Goal: Find contact information: Find contact information

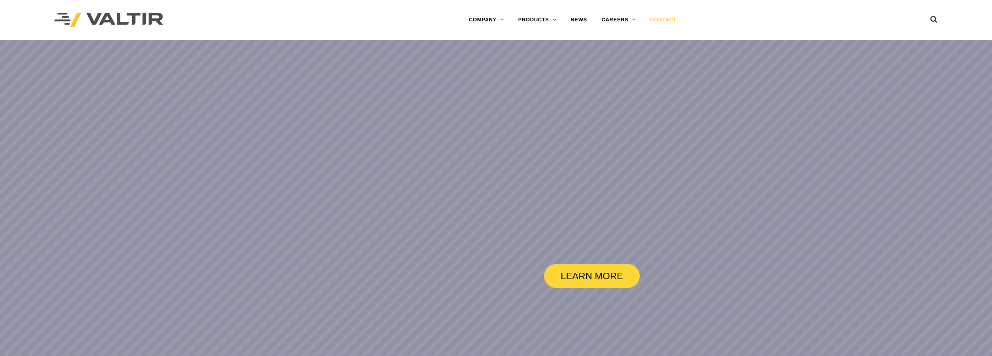
click at [665, 20] on link "CONTACT" at bounding box center [663, 20] width 41 height 15
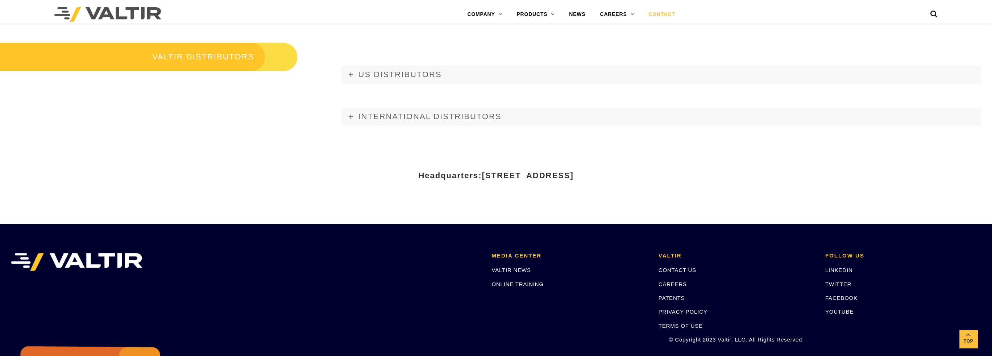
scroll to position [1015, 0]
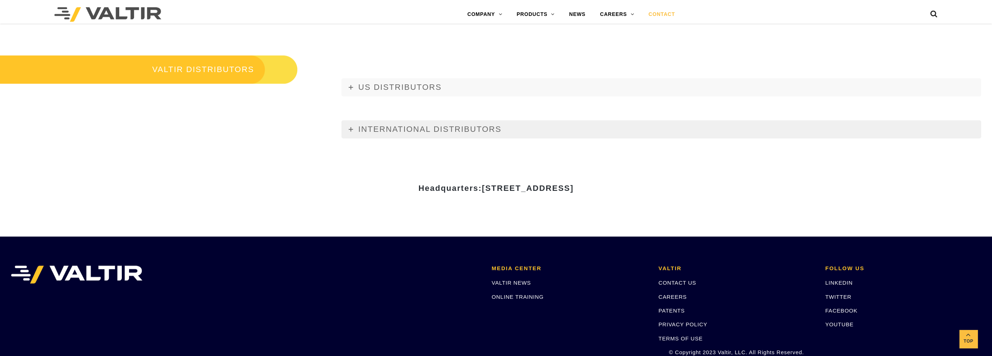
click at [443, 137] on link "INTERNATIONAL DISTRIBUTORS" at bounding box center [662, 129] width 640 height 18
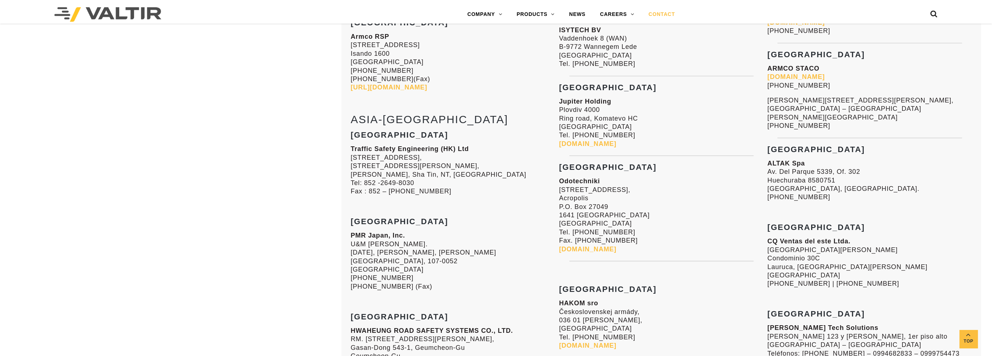
scroll to position [1269, 0]
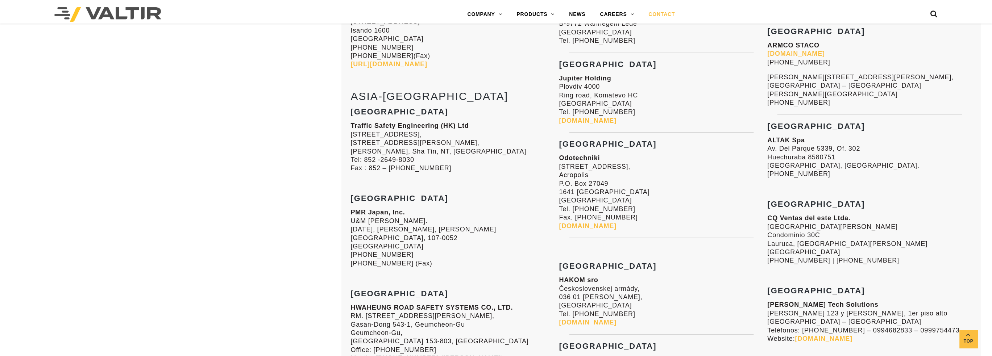
click at [775, 54] on link "[DOMAIN_NAME]" at bounding box center [796, 53] width 57 height 7
